Goal: Navigation & Orientation: Find specific page/section

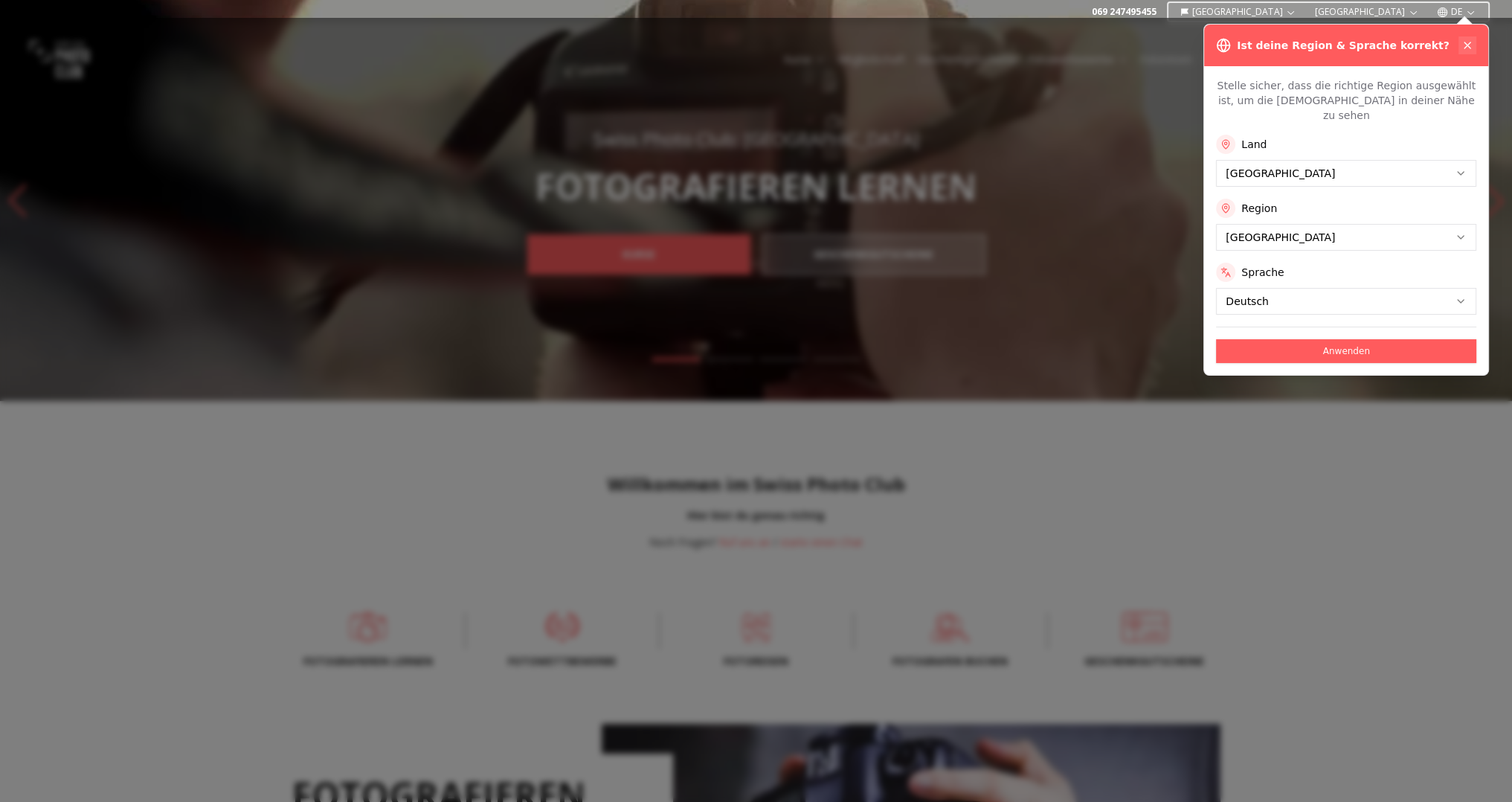
click at [733, 43] on icon at bounding box center [1467, 45] width 6 height 6
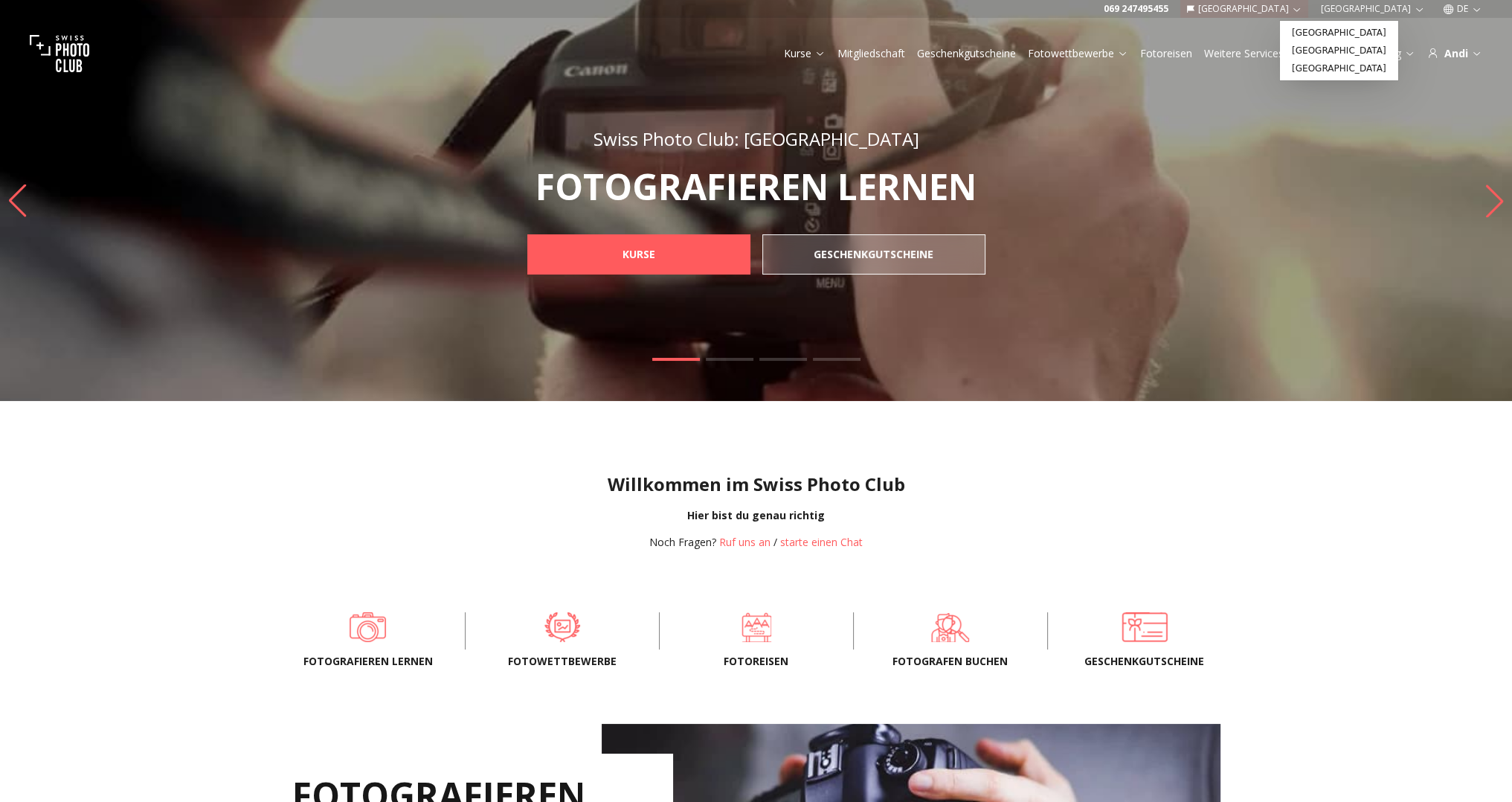
click at [733, 8] on icon "button" at bounding box center [1296, 8] width 11 height 11
click at [733, 35] on link "[GEOGRAPHIC_DATA]" at bounding box center [1339, 32] width 112 height 18
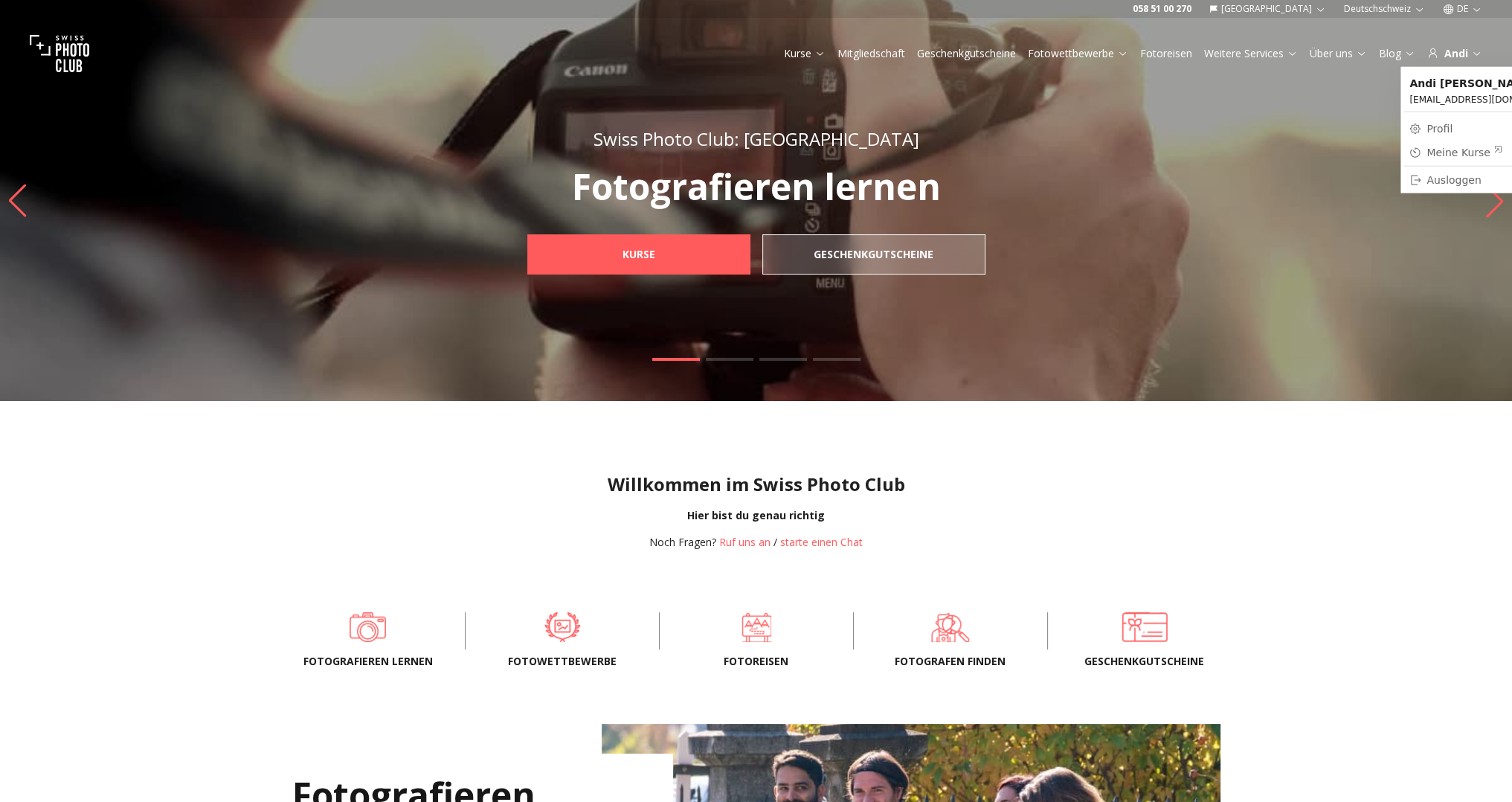
click at [1471, 151] on div "Meine Kurse" at bounding box center [1464, 152] width 76 height 15
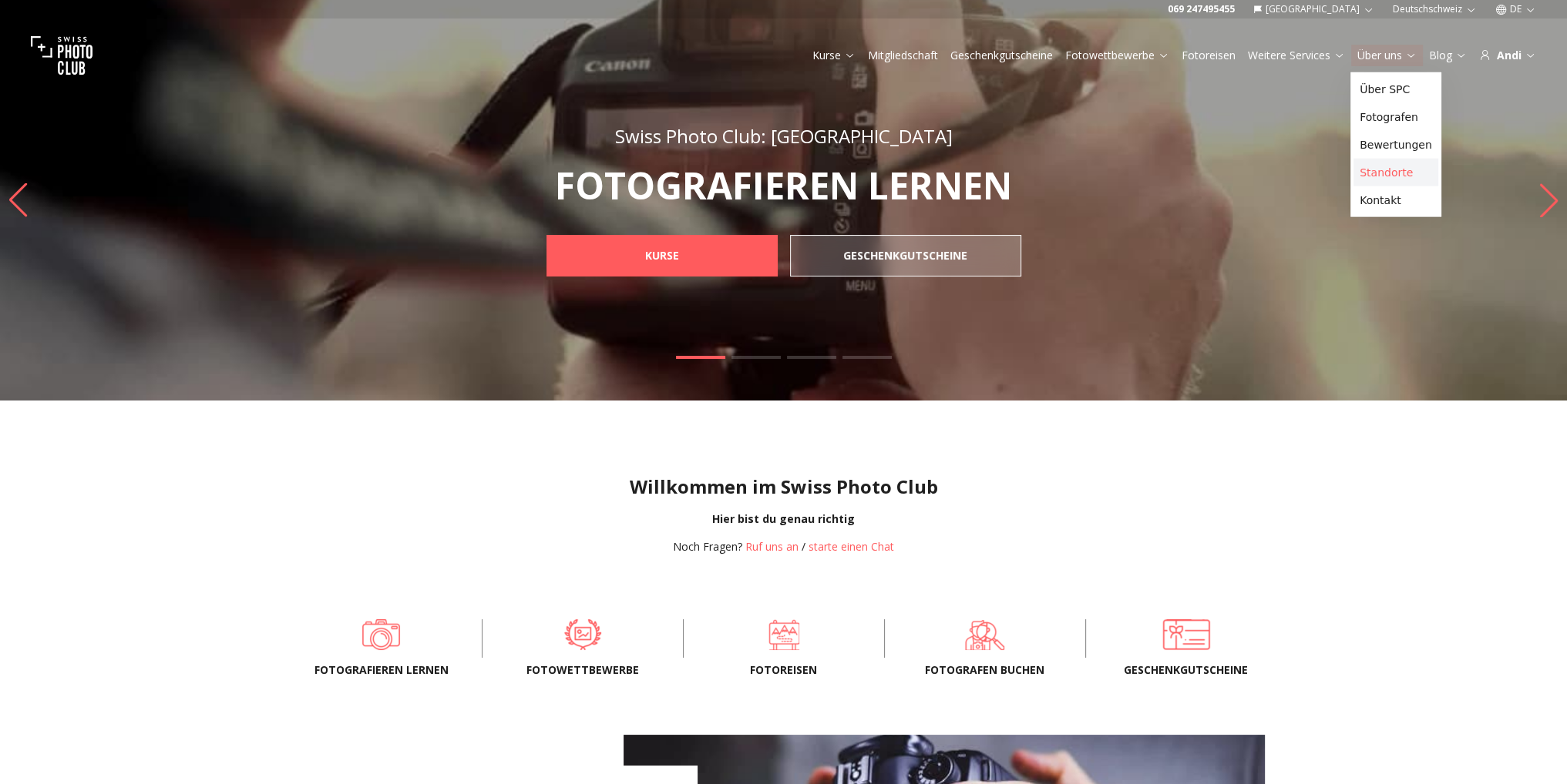
click at [1388, 177] on link "Standorte" at bounding box center [1396, 172] width 85 height 28
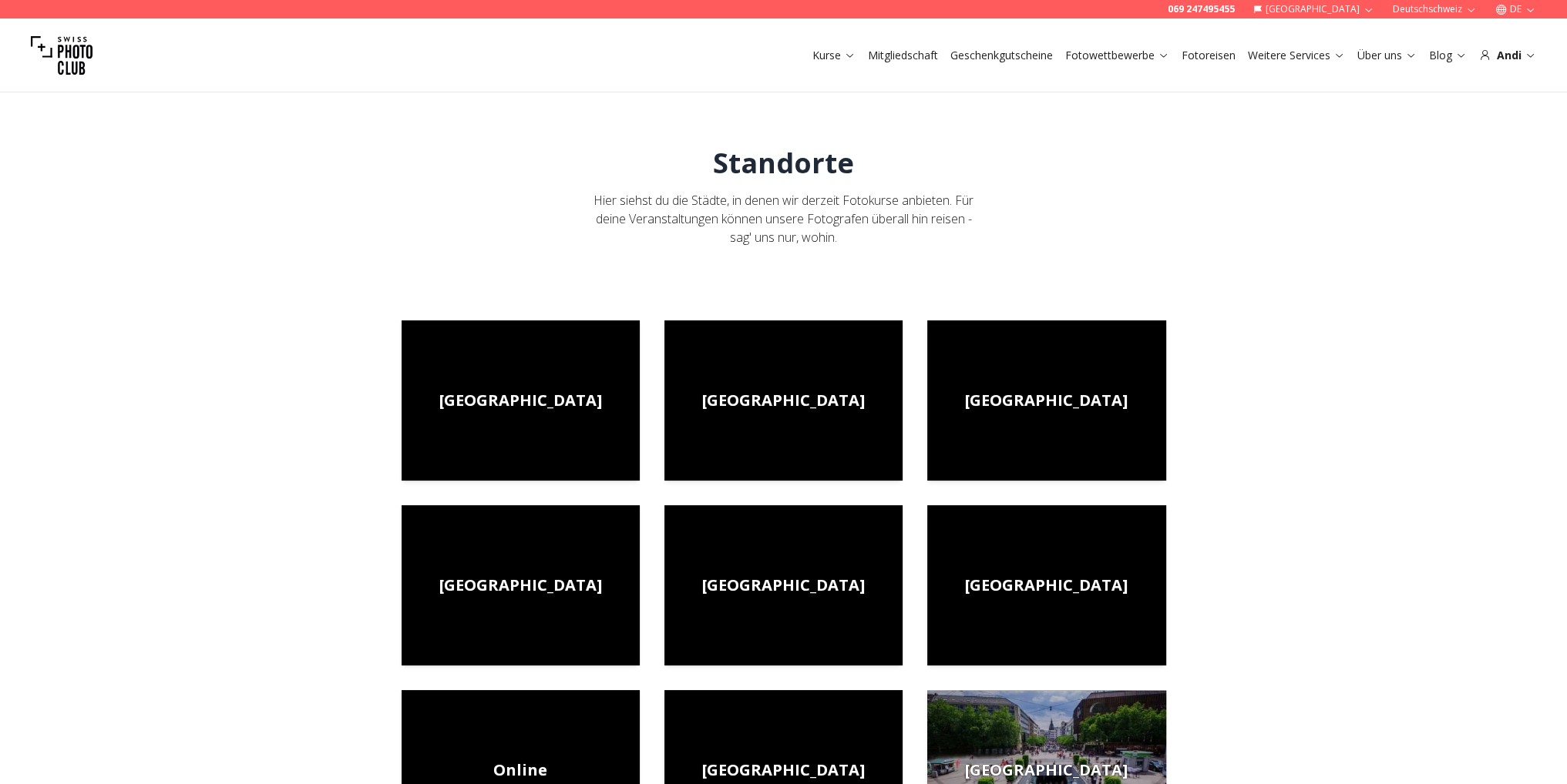
click at [1368, 9] on icon "button" at bounding box center [1368, 9] width 11 height 11
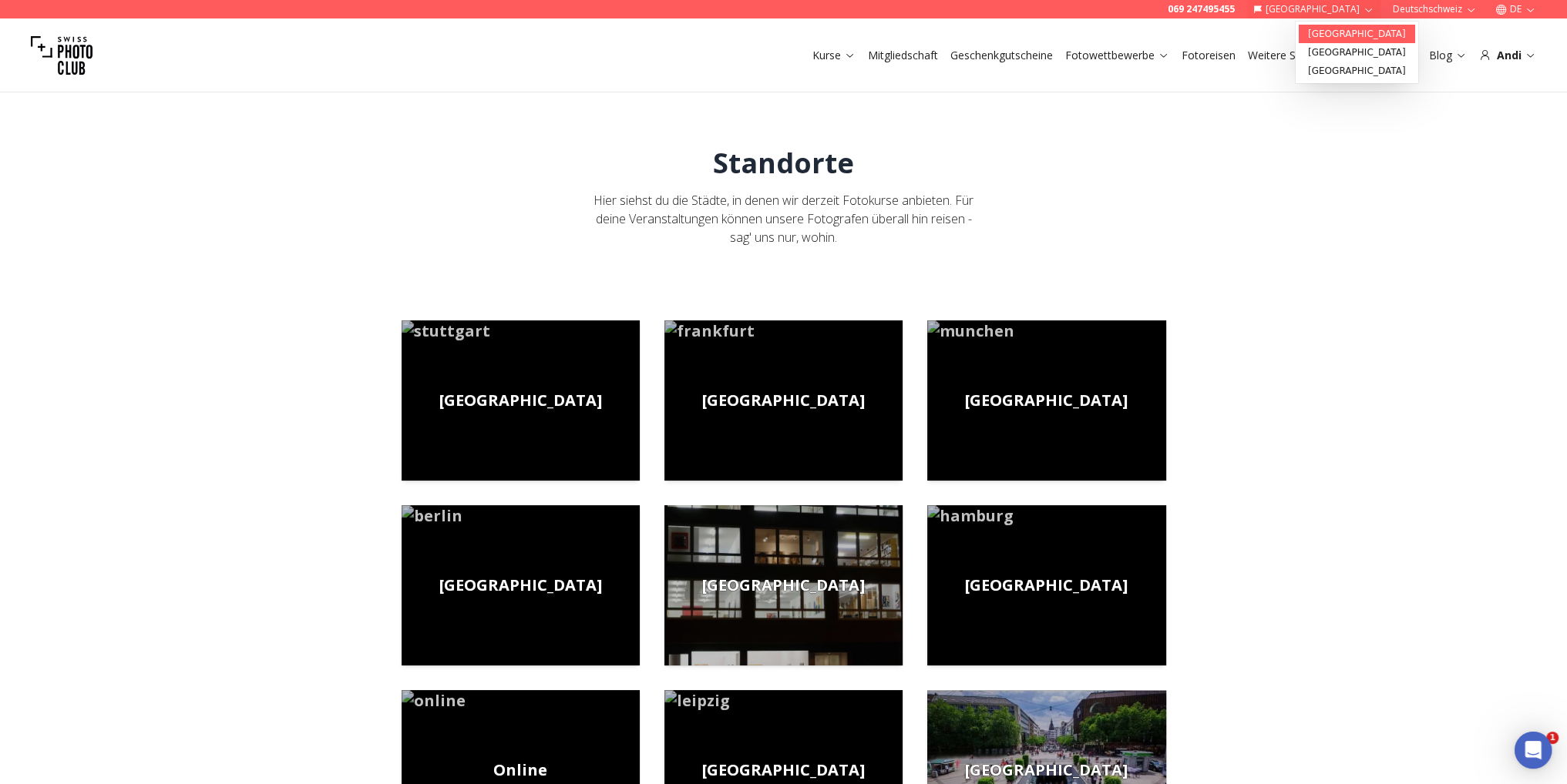
click at [1326, 38] on link "[GEOGRAPHIC_DATA]" at bounding box center [1357, 33] width 116 height 18
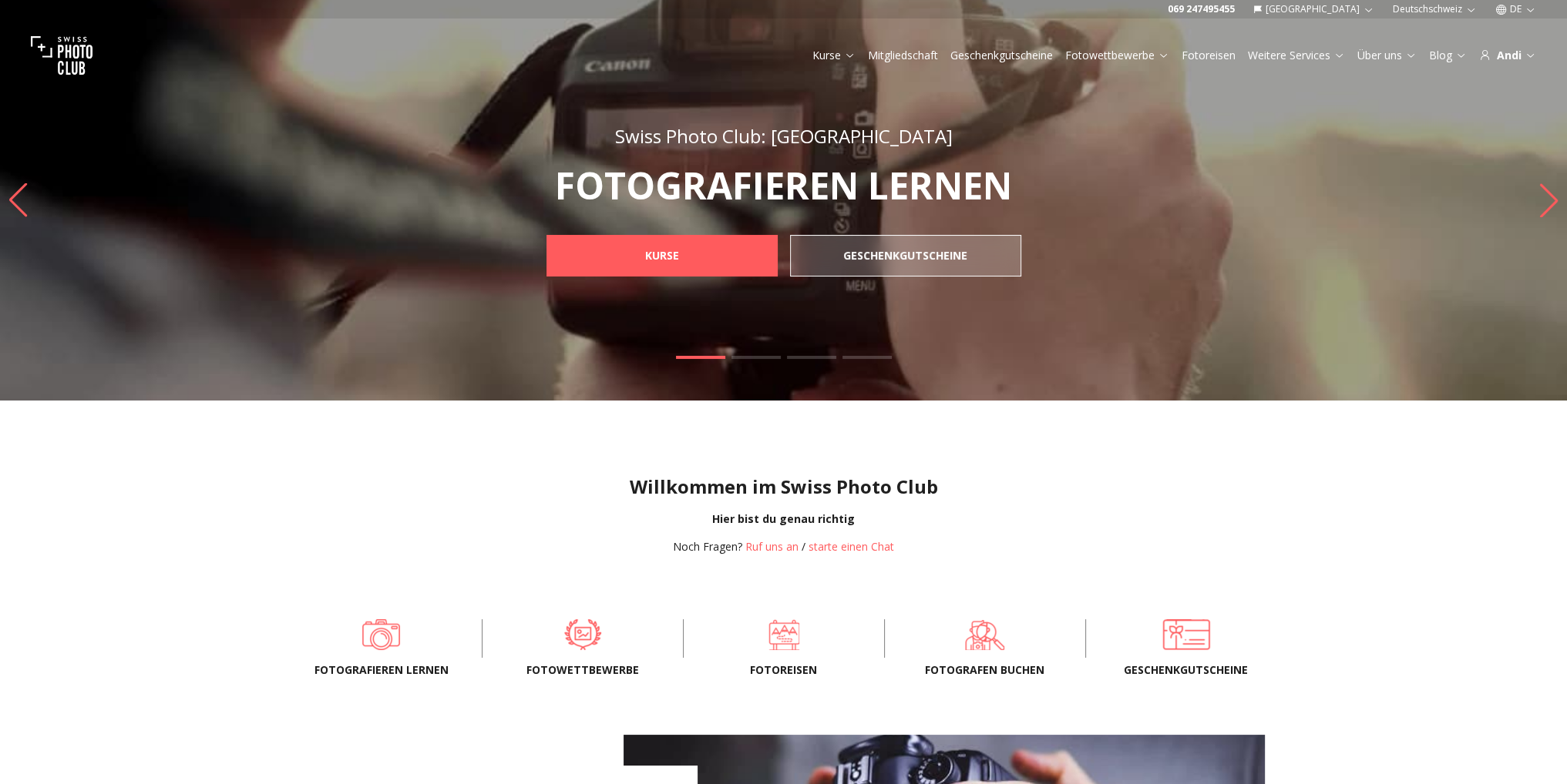
click at [1341, 10] on button "[GEOGRAPHIC_DATA]" at bounding box center [1314, 9] width 133 height 18
click at [1332, 35] on link "[GEOGRAPHIC_DATA]" at bounding box center [1357, 33] width 116 height 18
